Goal: Transaction & Acquisition: Purchase product/service

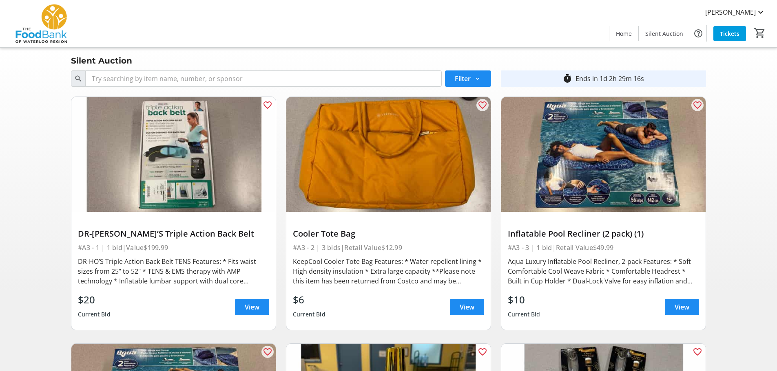
click at [55, 20] on img at bounding box center [41, 23] width 73 height 41
